Goal: Find specific page/section: Find specific page/section

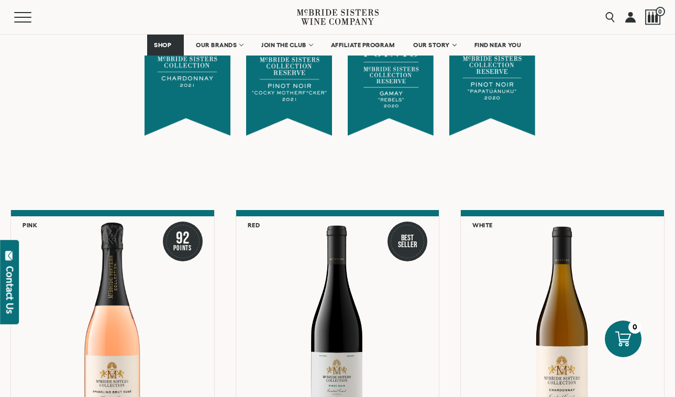
click at [93, 138] on div "Awards & Accolades We have award-winning vintages and consistently achieve cove…" at bounding box center [337, 8] width 659 height 279
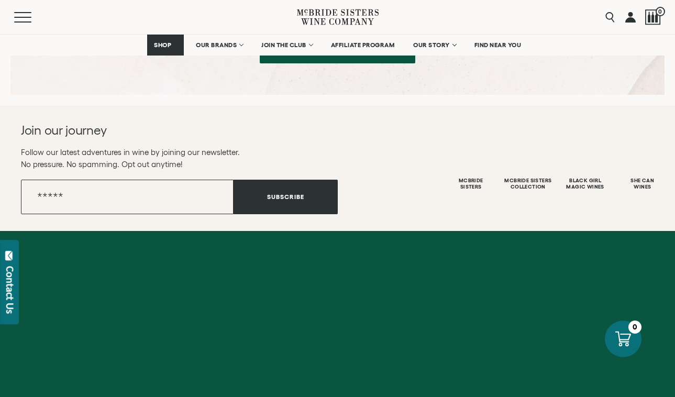
scroll to position [3121, 0]
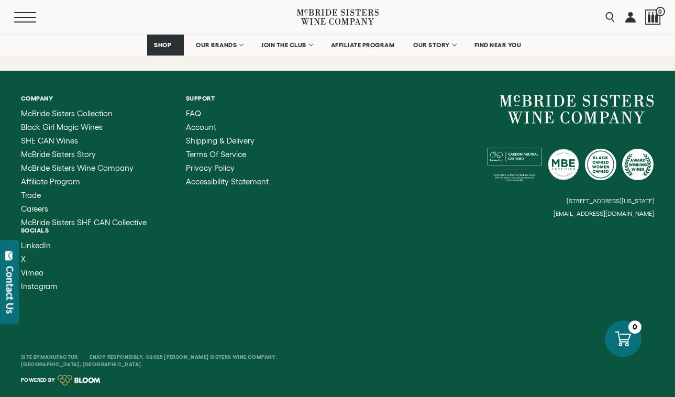
click at [24, 16] on button "Menu" at bounding box center [33, 17] width 38 height 10
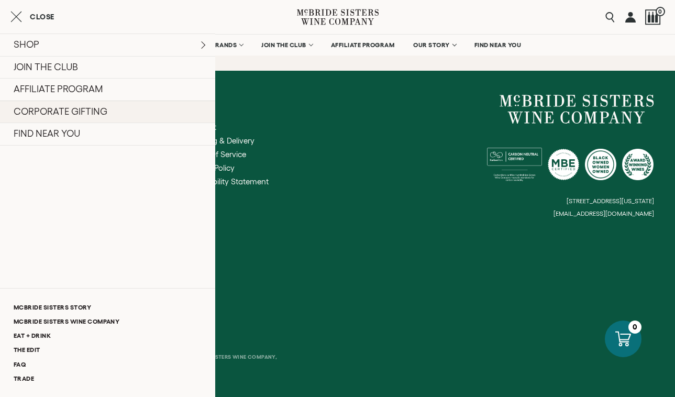
click at [53, 108] on link "CORPORATE GIFTING" at bounding box center [107, 112] width 215 height 23
click at [62, 110] on link "CORPORATE GIFTING" at bounding box center [107, 112] width 215 height 23
click at [101, 113] on link "CORPORATE GIFTING" at bounding box center [107, 112] width 215 height 23
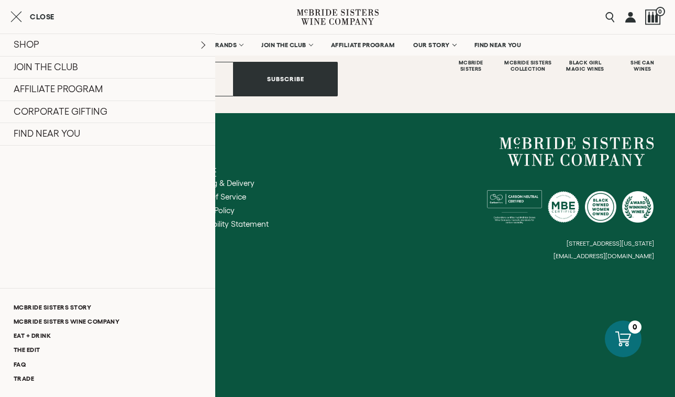
click at [262, 165] on link "Account" at bounding box center [227, 169] width 83 height 8
click at [94, 115] on link "CORPORATE GIFTING" at bounding box center [107, 112] width 215 height 23
click at [95, 115] on link "CORPORATE GIFTING" at bounding box center [107, 112] width 215 height 23
